Goal: Information Seeking & Learning: Learn about a topic

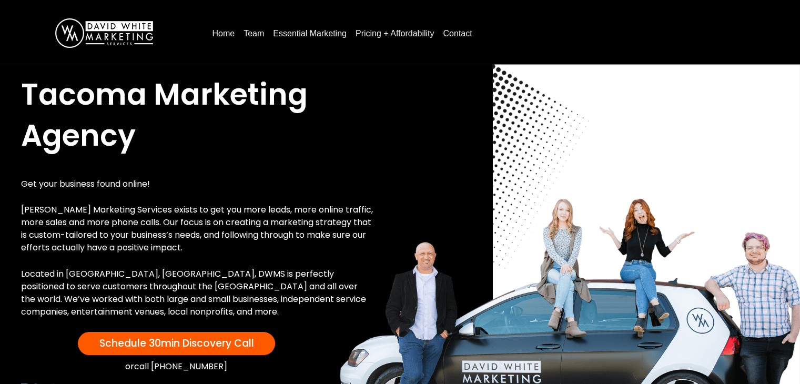
click at [371, 35] on link "Pricing + Affordability" at bounding box center [394, 33] width 87 height 17
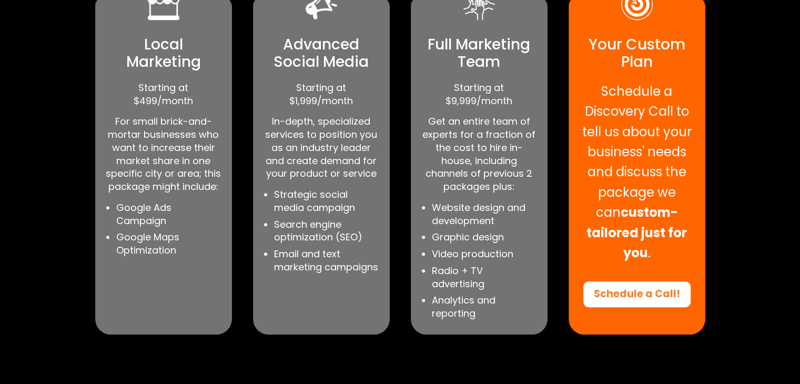
scroll to position [684, 0]
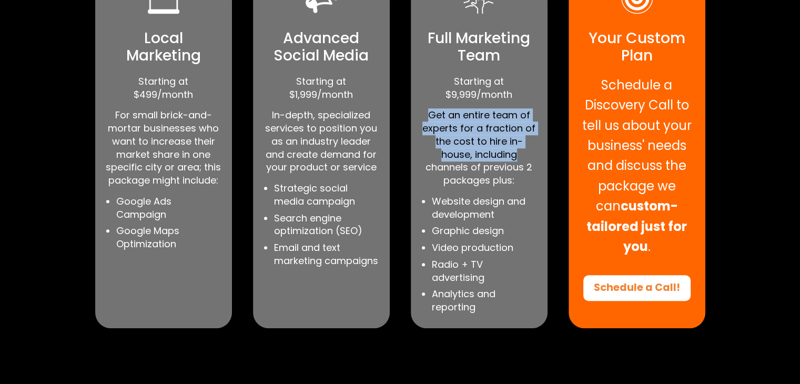
drag, startPoint x: 413, startPoint y: 110, endPoint x: 522, endPoint y: 158, distance: 118.6
click at [522, 158] on div "Full Marketing Team Starting at $9,999/month Get an entire team of experts for …" at bounding box center [479, 142] width 137 height 372
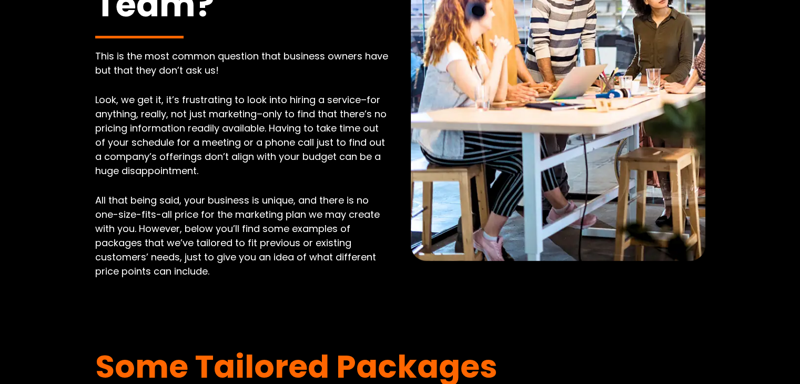
scroll to position [0, 0]
